Goal: Task Accomplishment & Management: Complete application form

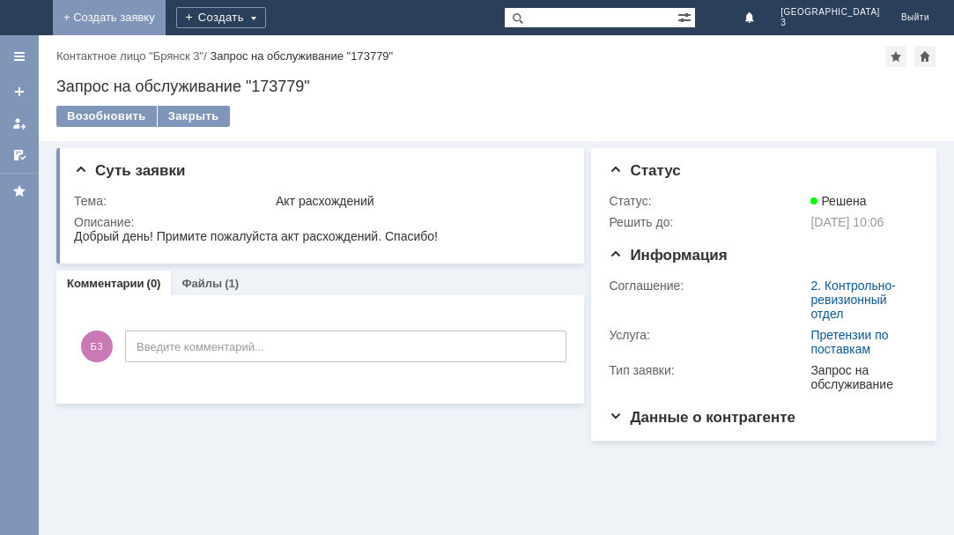
click at [166, 16] on link "+ Создать заявку" at bounding box center [109, 17] width 113 height 35
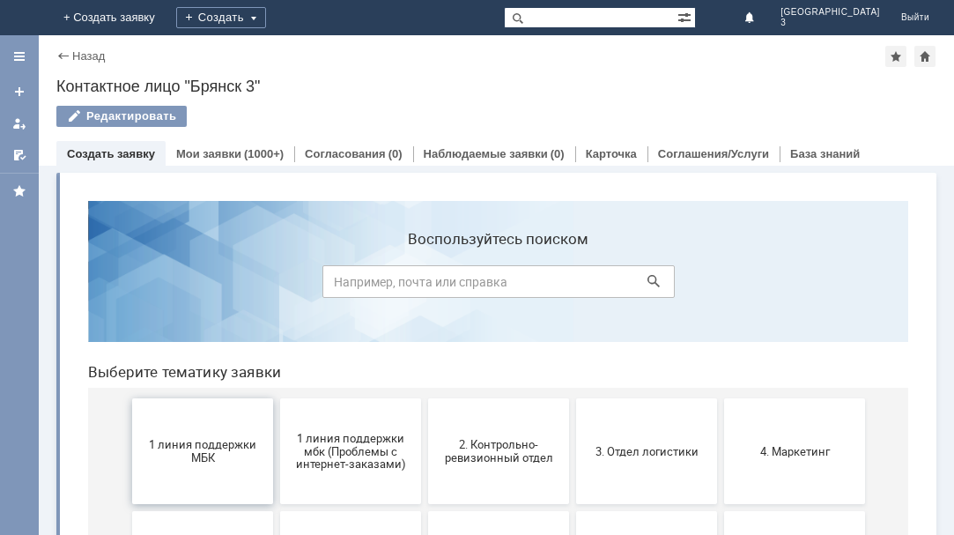
click at [182, 466] on button "1 линия поддержки МБК" at bounding box center [202, 451] width 141 height 106
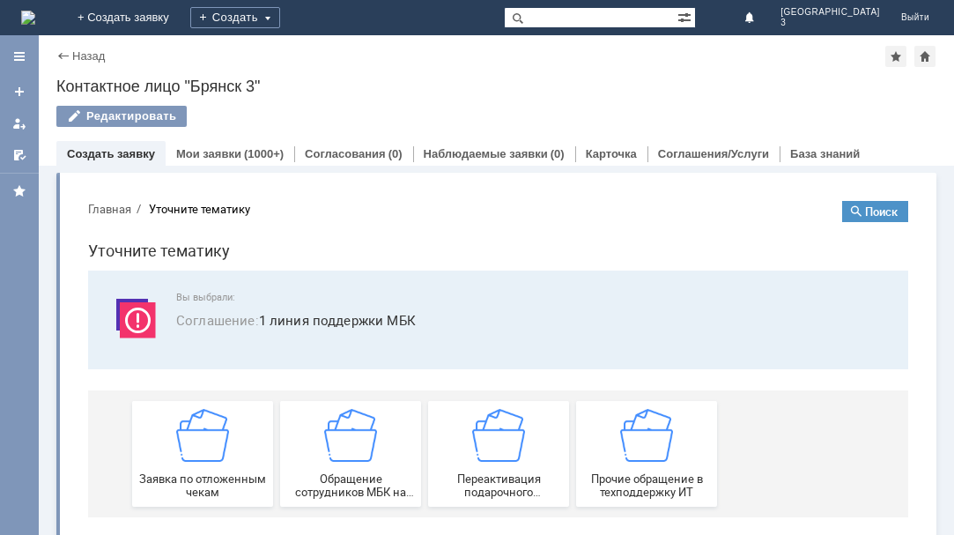
click at [182, 466] on div "Заявка по отложенным чекам" at bounding box center [202, 454] width 130 height 90
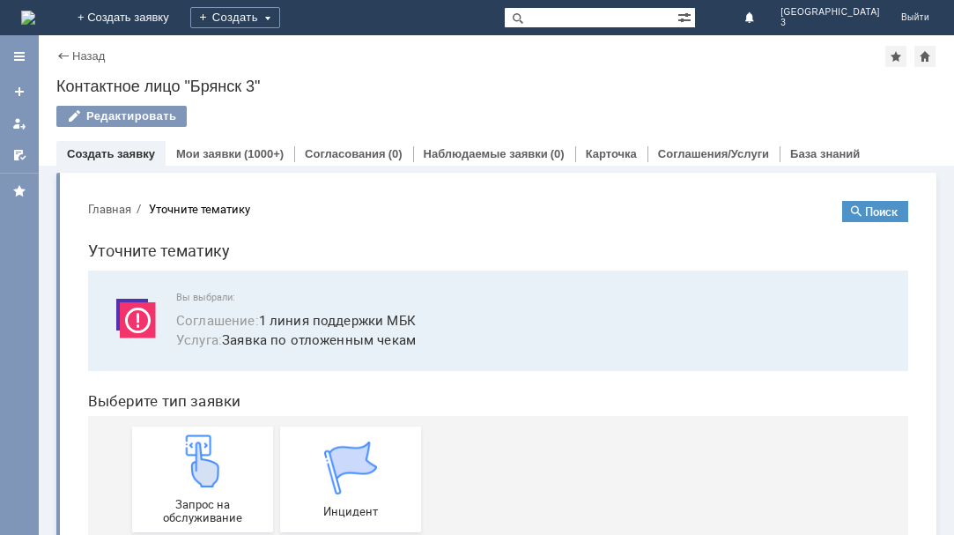
click at [182, 466] on img at bounding box center [202, 460] width 53 height 53
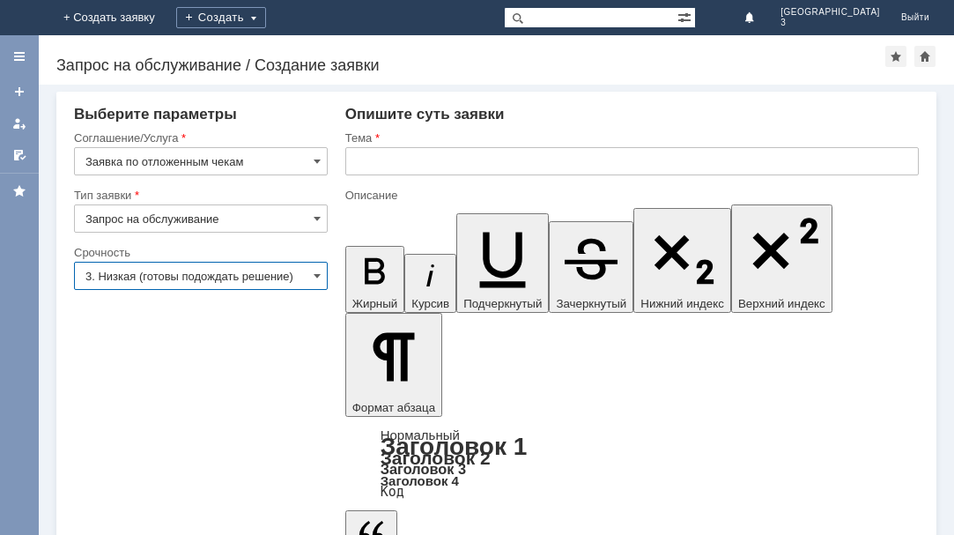
click at [312, 273] on input "3. Низкая (готовы подождать решение)" at bounding box center [201, 276] width 254 height 28
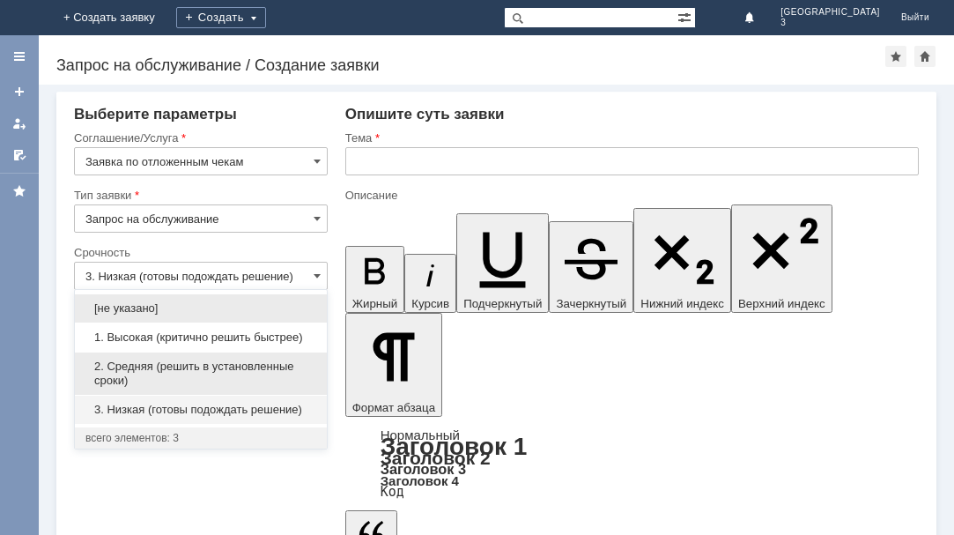
click at [288, 362] on span "2. Средняя (решить в установленные сроки)" at bounding box center [200, 373] width 231 height 28
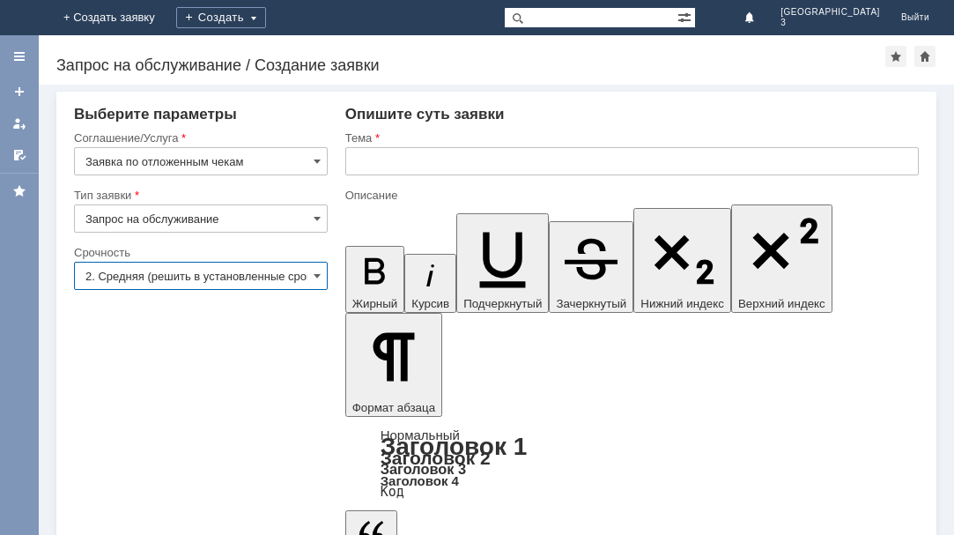
type input "2. Средняя (решить в установленные сроки)"
click at [365, 160] on input "text" at bounding box center [631, 161] width 573 height 28
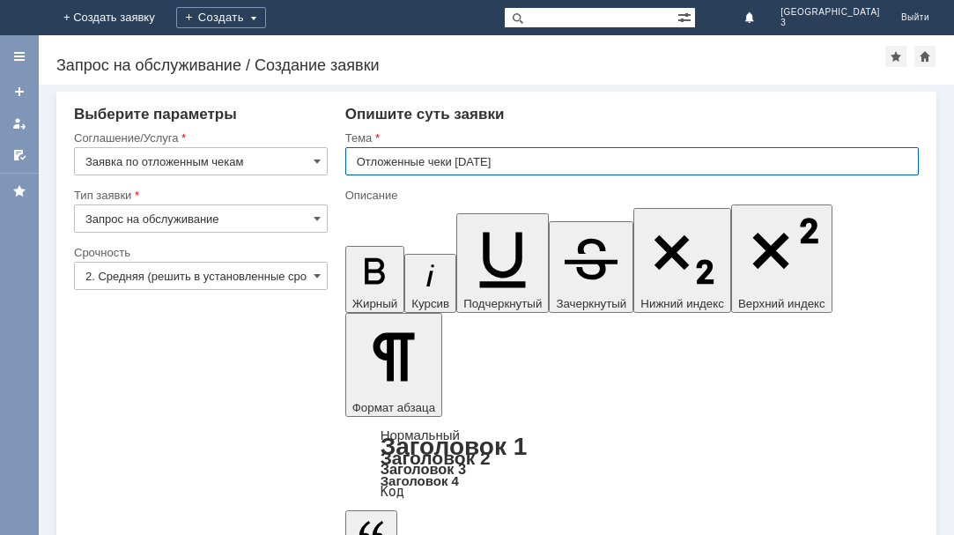
type input "Отложенные чеки [DATE]"
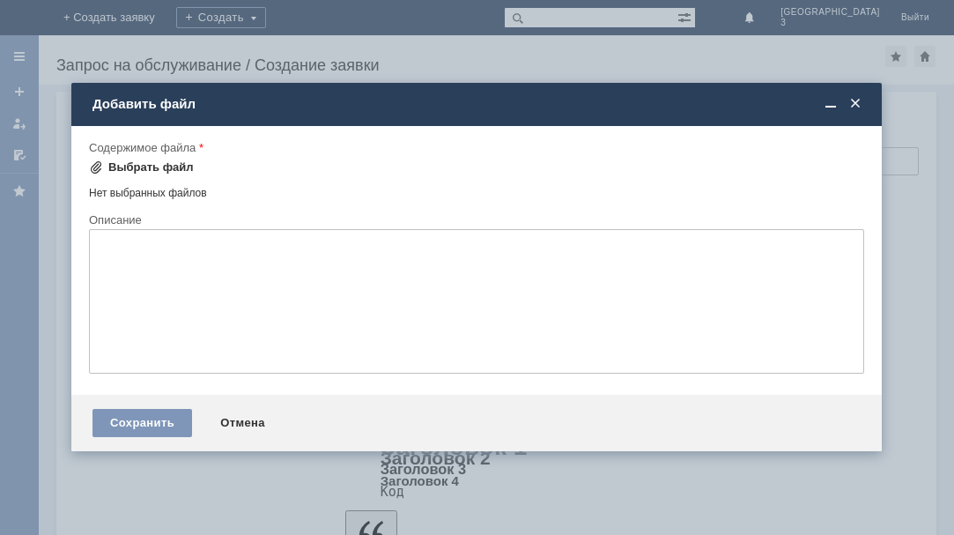
click at [169, 162] on div "Выбрать файл" at bounding box center [150, 167] width 85 height 14
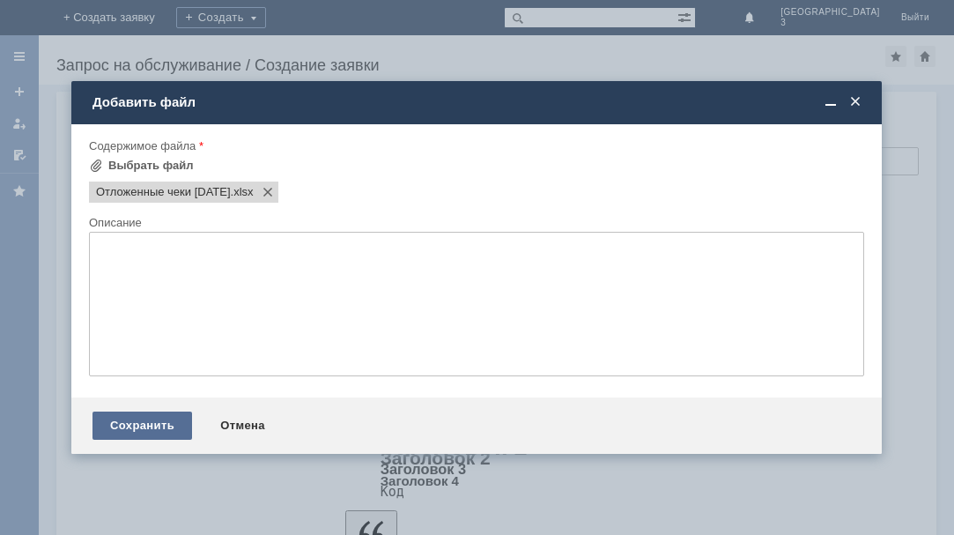
click at [159, 420] on div "Сохранить" at bounding box center [142, 425] width 100 height 28
